Goal: Use online tool/utility: Utilize a website feature to perform a specific function

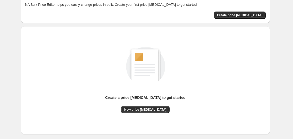
scroll to position [57, 0]
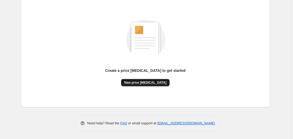
click at [147, 81] on span "New price [MEDICAL_DATA]" at bounding box center [145, 83] width 42 height 4
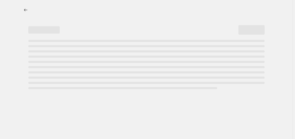
select select "percentage"
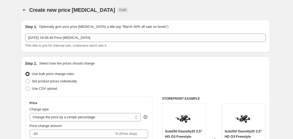
scroll to position [107, 0]
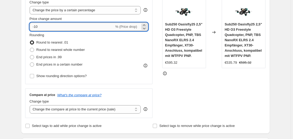
click at [63, 27] on input "-10" at bounding box center [72, 27] width 85 height 8
type input "-1"
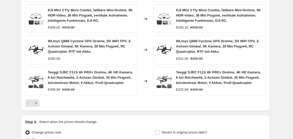
scroll to position [420, 0]
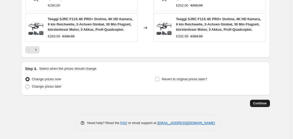
type input "-35"
click at [267, 100] on button "Continue" at bounding box center [260, 103] width 20 height 7
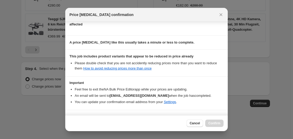
scroll to position [83, 0]
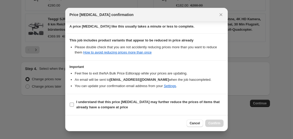
click at [99, 105] on b "I understand that this price [MEDICAL_DATA] may further reduce the prices of it…" at bounding box center [148, 104] width 144 height 9
click at [74, 105] on input "I understand that this price [MEDICAL_DATA] may further reduce the prices of it…" at bounding box center [72, 105] width 4 height 4
checkbox input "true"
click at [216, 122] on span "Confirm" at bounding box center [215, 123] width 12 height 4
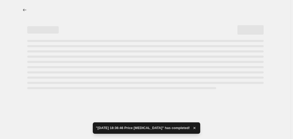
select select "percentage"
